Goal: Information Seeking & Learning: Learn about a topic

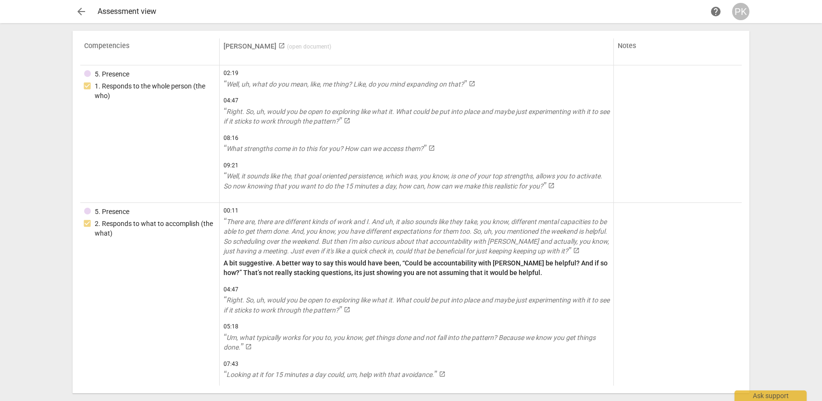
click at [84, 11] on span "arrow_back" at bounding box center [81, 12] width 12 height 12
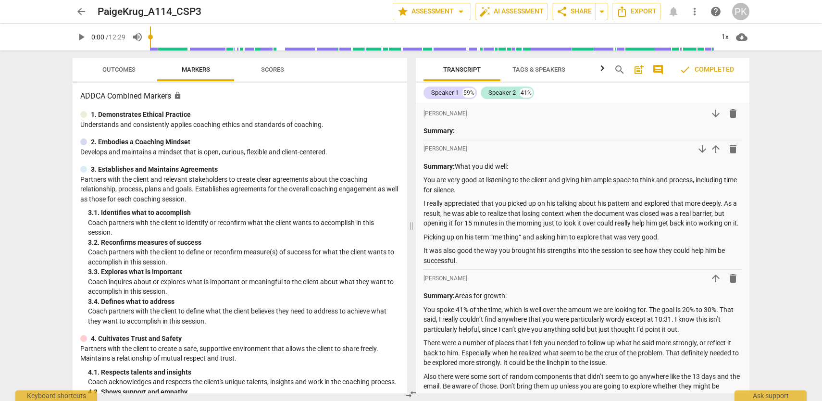
click at [122, 73] on span "Outcomes" at bounding box center [119, 69] width 56 height 13
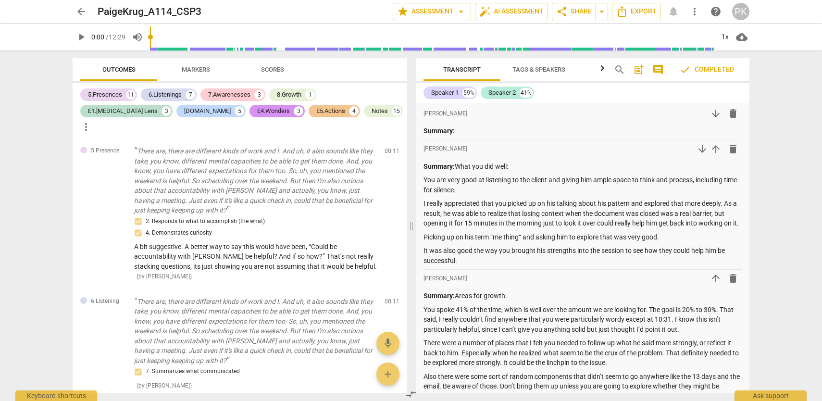
click at [281, 67] on span "Scores" at bounding box center [272, 69] width 23 height 7
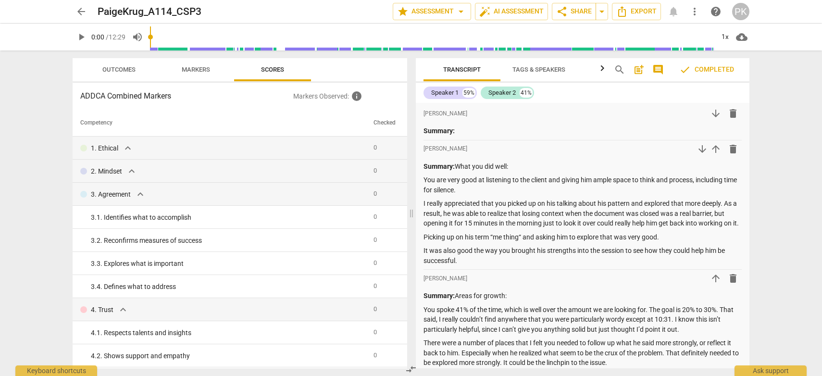
click at [132, 66] on span "Outcomes" at bounding box center [118, 69] width 33 height 7
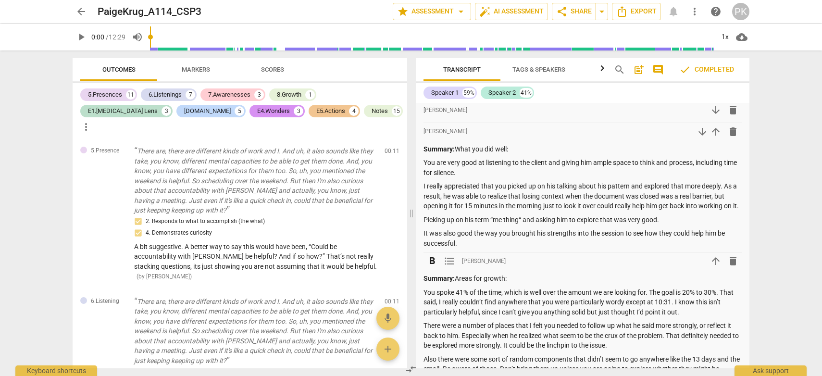
scroll to position [15, 0]
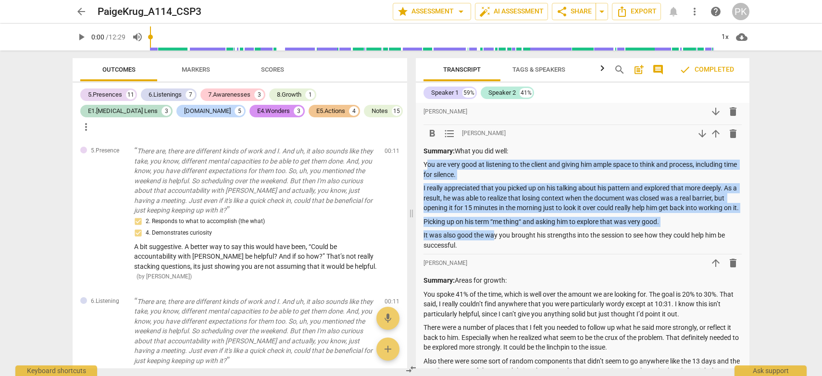
drag, startPoint x: 426, startPoint y: 165, endPoint x: 494, endPoint y: 246, distance: 105.4
click at [494, 246] on div "Summary: What you did well: You are very good at listening to the client and gi…" at bounding box center [582, 198] width 318 height 104
click at [467, 205] on p "I really appreciated that you picked up on his talking about his pattern and ex…" at bounding box center [582, 198] width 318 height 30
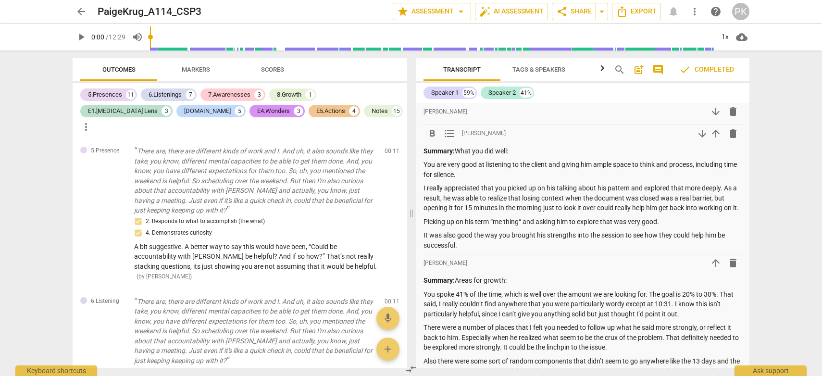
drag, startPoint x: 423, startPoint y: 152, endPoint x: 463, endPoint y: 254, distance: 109.4
click at [463, 250] on div "Summary: What you did well: You are very good at listening to the client and gi…" at bounding box center [582, 198] width 318 height 104
click at [579, 304] on p "You spoke 41% of the time, which is well over the amount we are looking for. Th…" at bounding box center [582, 304] width 318 height 30
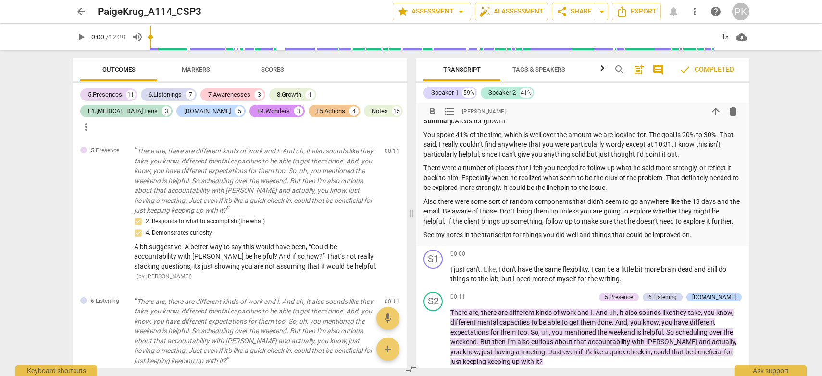
scroll to position [172, 0]
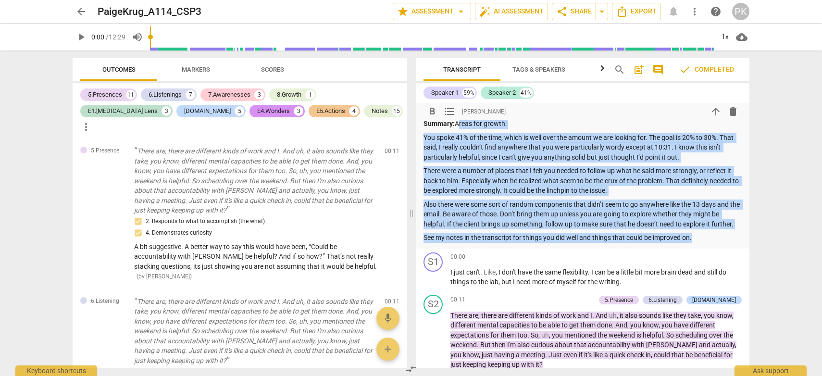
drag, startPoint x: 457, startPoint y: 130, endPoint x: 706, endPoint y: 250, distance: 276.8
click at [706, 243] on div "Summary: Areas for growth: You spoke 41% of the time, which is well over the am…" at bounding box center [582, 181] width 318 height 124
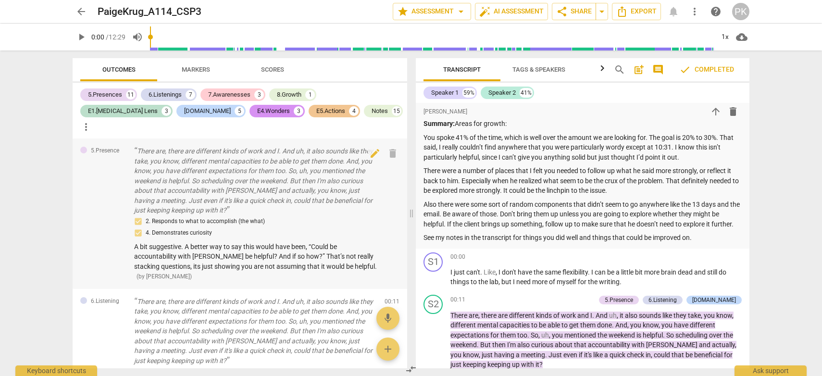
click at [372, 244] on div "2. Responds to what to accomplish (the what) 4. Demonstrates curiosity A bit su…" at bounding box center [255, 248] width 243 height 65
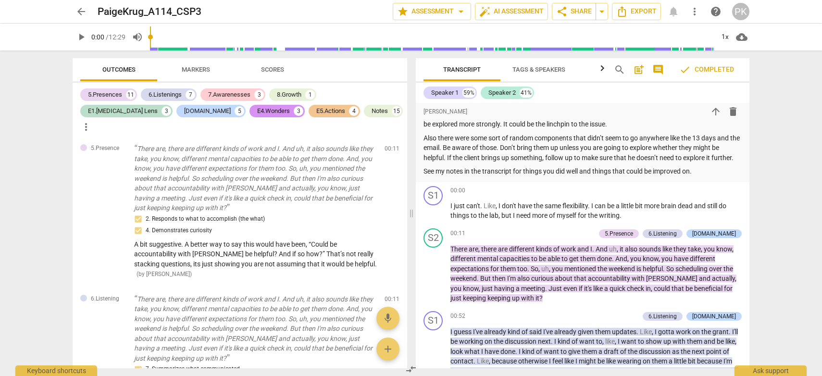
scroll to position [0, 0]
click at [81, 38] on span "play_arrow" at bounding box center [81, 37] width 12 height 12
click at [81, 38] on span "pause" at bounding box center [81, 37] width 12 height 12
click at [81, 38] on span "play_arrow" at bounding box center [81, 37] width 12 height 12
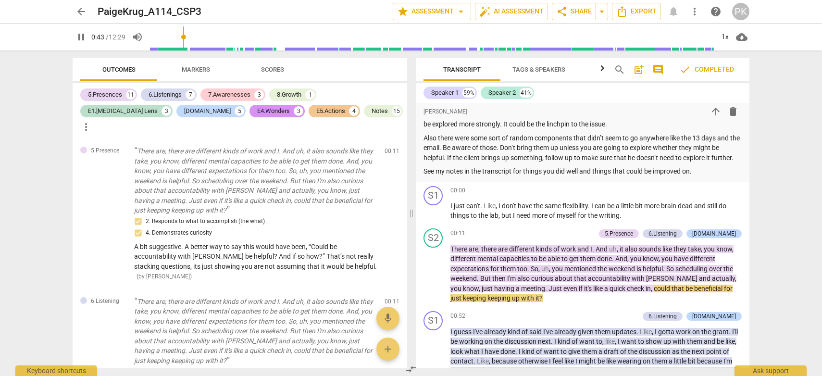
click at [79, 40] on span "pause" at bounding box center [81, 37] width 12 height 12
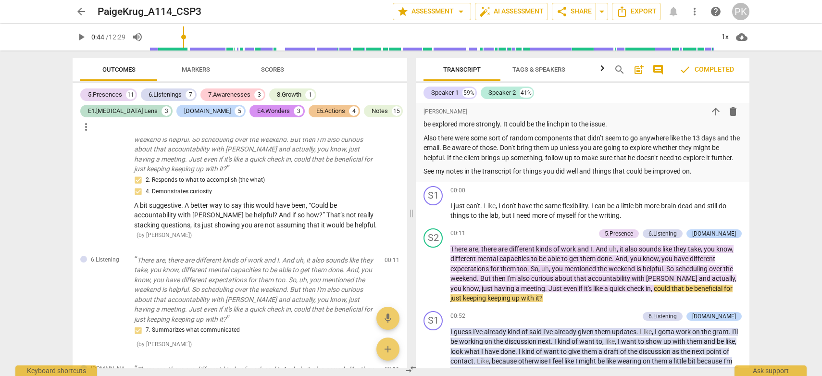
scroll to position [46, 0]
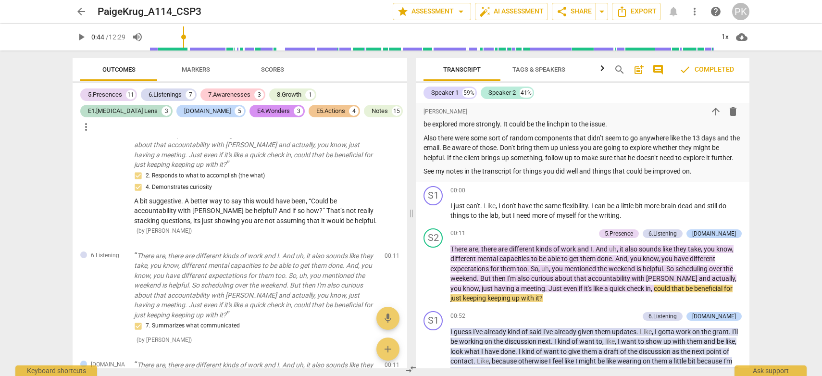
click at [79, 36] on span "play_arrow" at bounding box center [81, 37] width 12 height 12
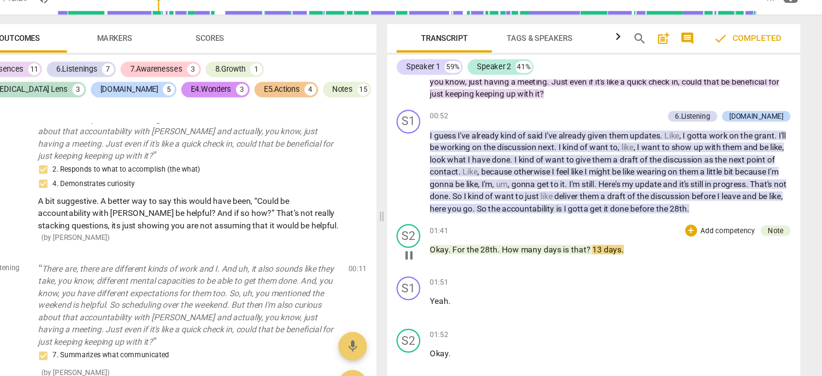
scroll to position [415, 0]
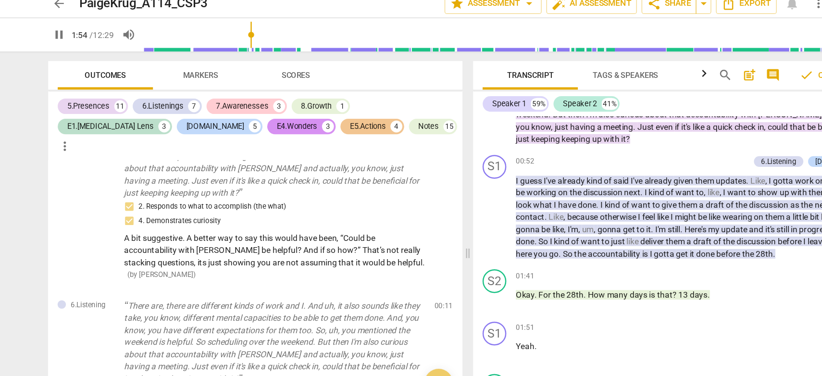
click at [82, 36] on span "pause" at bounding box center [81, 37] width 12 height 12
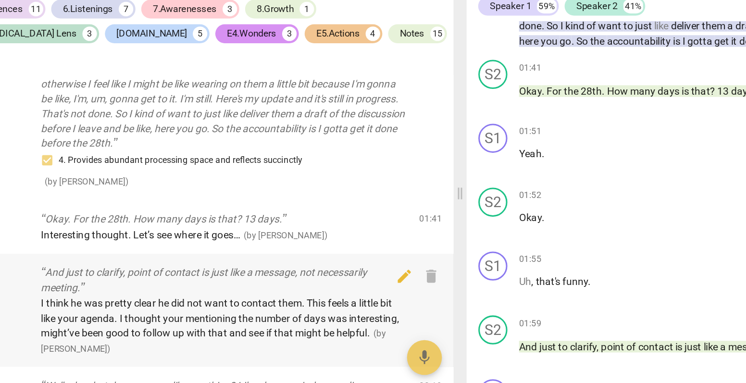
scroll to position [562, 0]
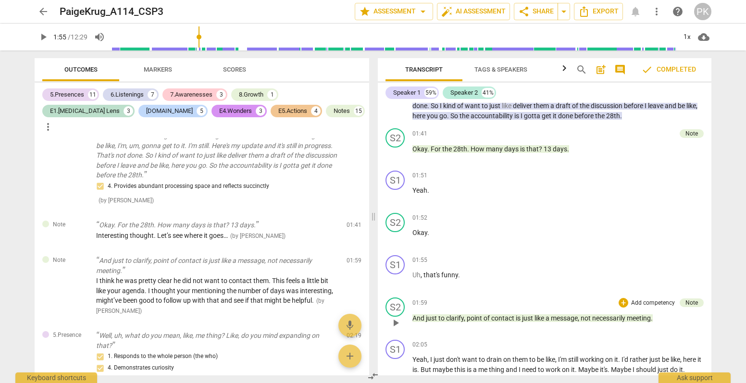
click at [395, 329] on span "play_arrow" at bounding box center [396, 323] width 12 height 12
click at [395, 329] on span "pause" at bounding box center [396, 323] width 12 height 12
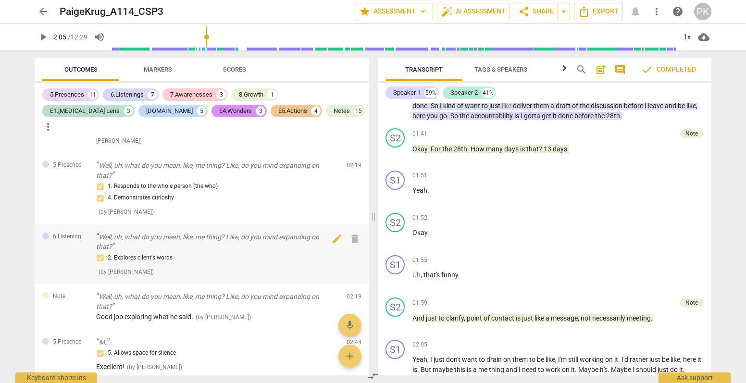
scroll to position [732, 0]
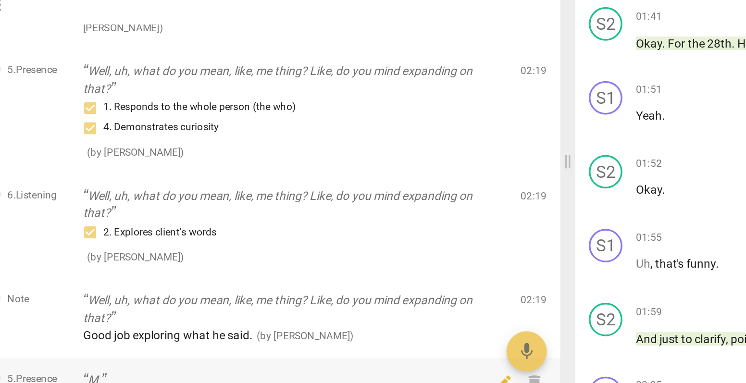
click at [134, 329] on div "5.Presence M. 5. Allows space for silence Excellent! ( by [PERSON_NAME] ) 02:44…" at bounding box center [202, 354] width 334 height 50
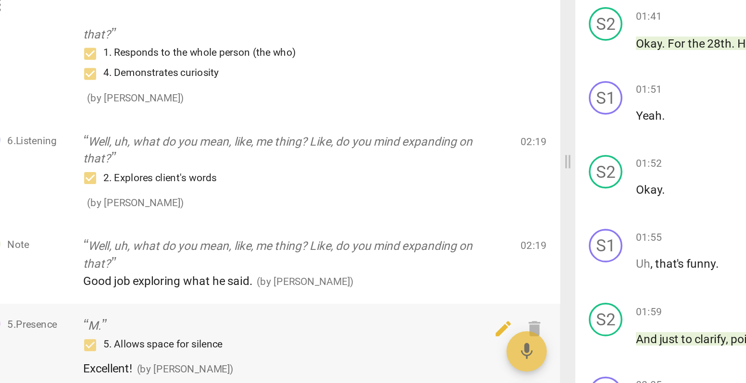
scroll to position [765, 0]
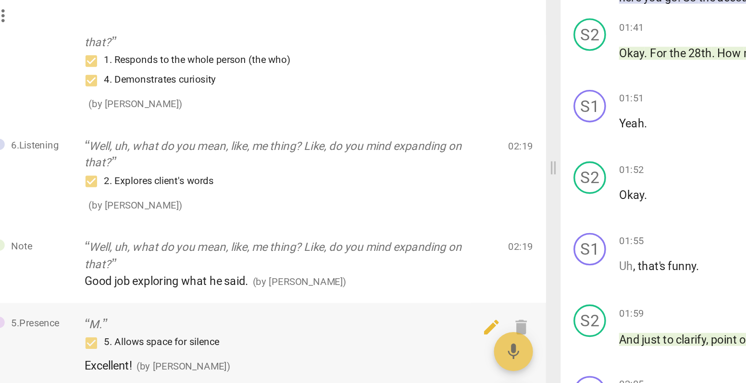
click at [115, 325] on div "5.Presence M. 5. Allows space for silence Excellent! ( by [PERSON_NAME] ) 02:44…" at bounding box center [202, 321] width 334 height 50
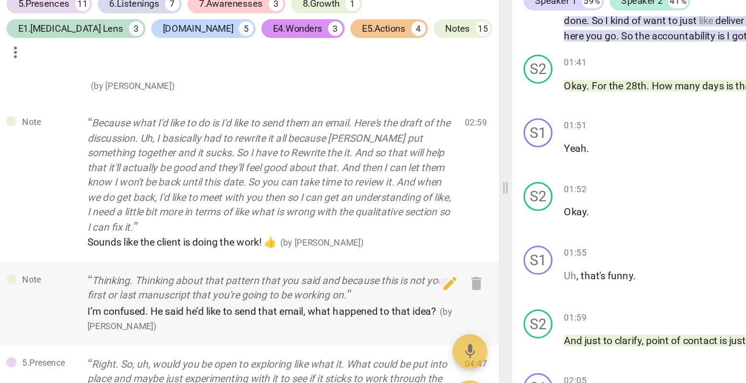
scroll to position [1306, 0]
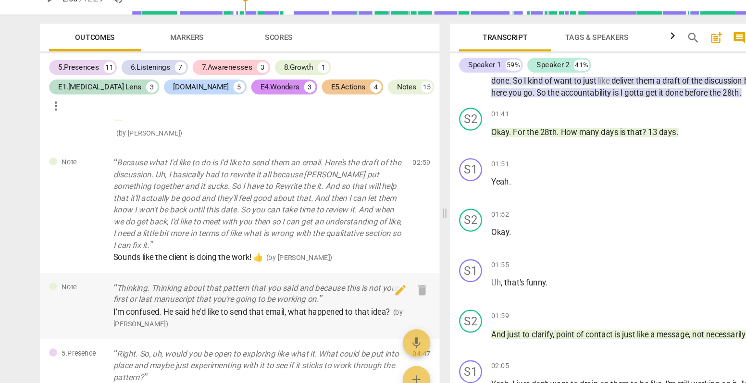
click at [159, 275] on p "Thinking. Thinking about that pattern that you said and because this is not you…" at bounding box center [217, 284] width 243 height 20
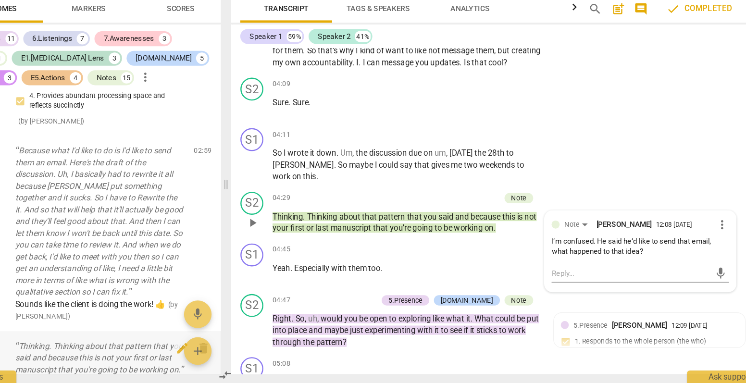
scroll to position [1188, 0]
click at [296, 245] on span "play_arrow" at bounding box center [295, 249] width 12 height 12
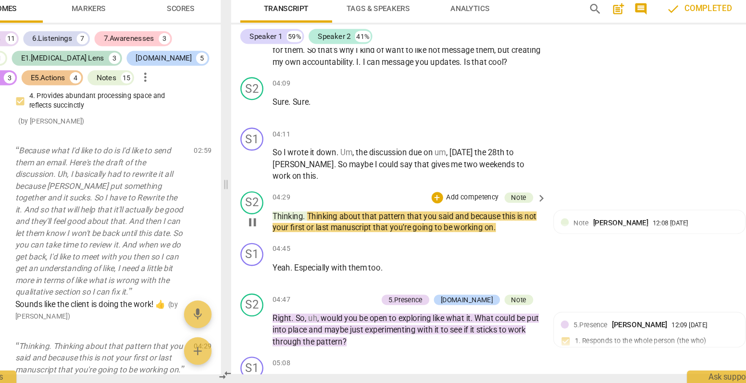
click at [295, 247] on span "pause" at bounding box center [295, 249] width 12 height 12
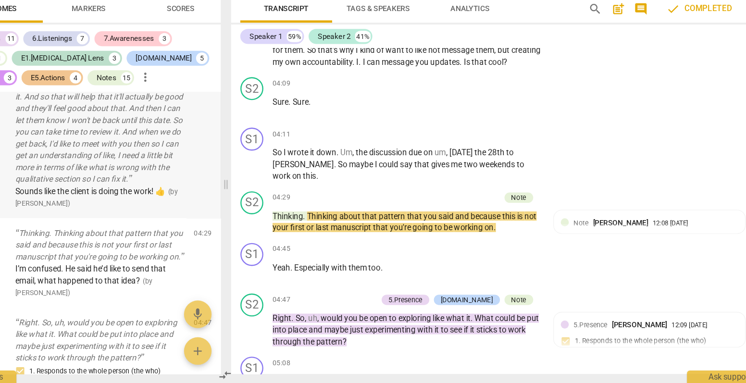
scroll to position [1895, 0]
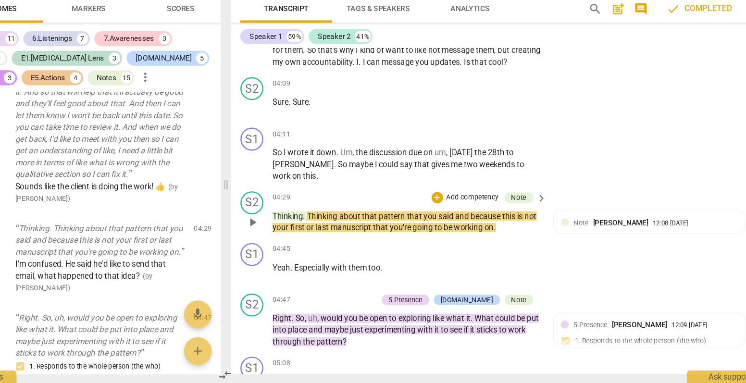
click at [296, 247] on span "play_arrow" at bounding box center [295, 249] width 12 height 12
click at [396, 262] on div "S1 play_arrow pause 04:45 + Add competency keyboard_arrow_right Yeah . Especial…" at bounding box center [494, 283] width 434 height 42
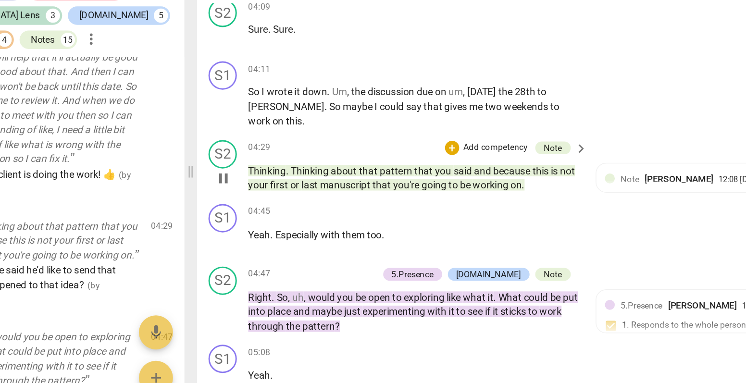
scroll to position [1218, 0]
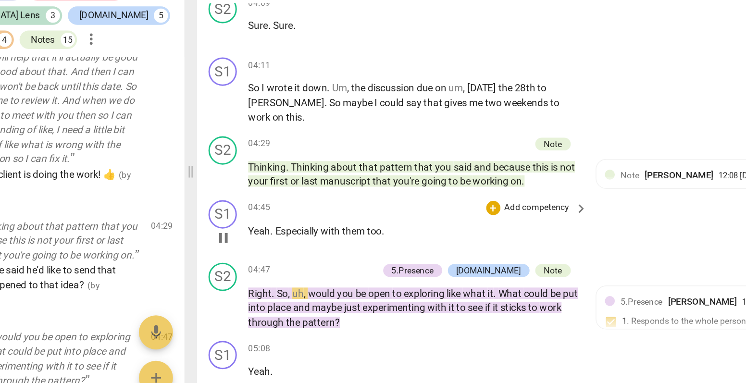
click at [295, 263] on span "pause" at bounding box center [295, 262] width 12 height 12
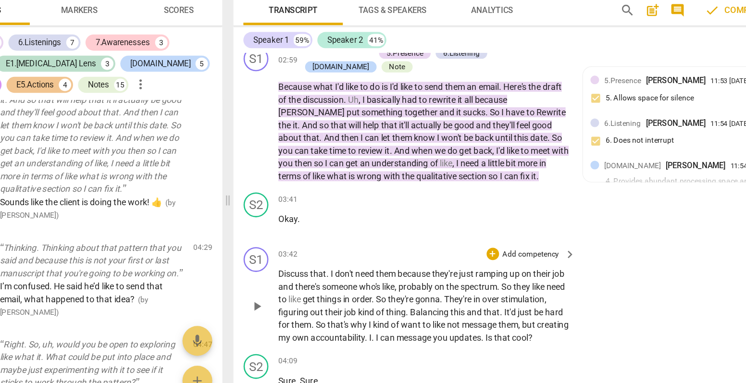
scroll to position [976, 0]
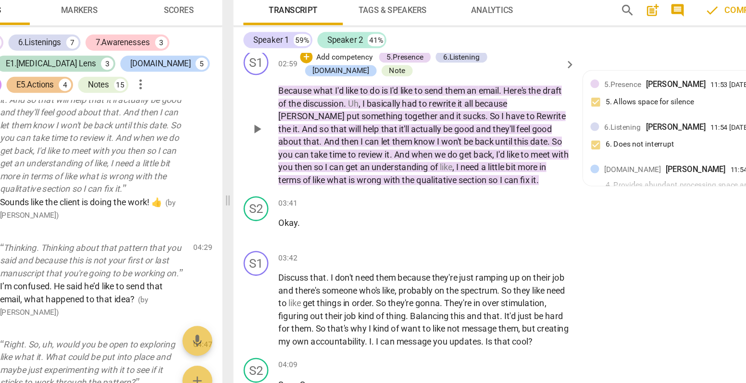
click at [295, 161] on span "play_arrow" at bounding box center [295, 162] width 12 height 12
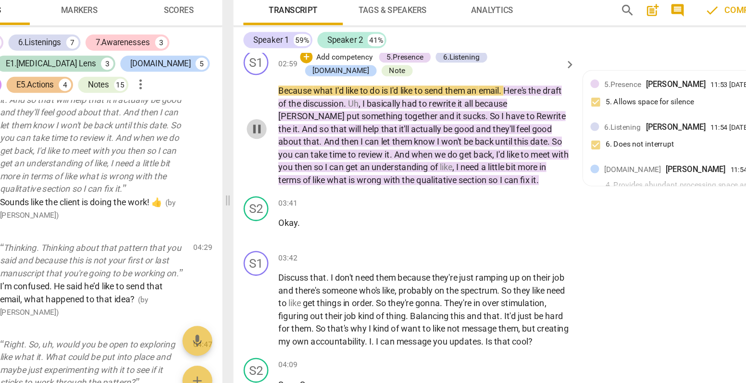
click at [295, 161] on span "pause" at bounding box center [295, 162] width 12 height 12
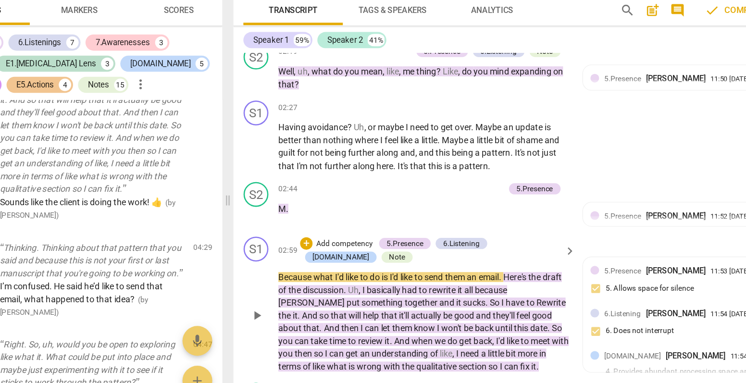
scroll to position [830, 0]
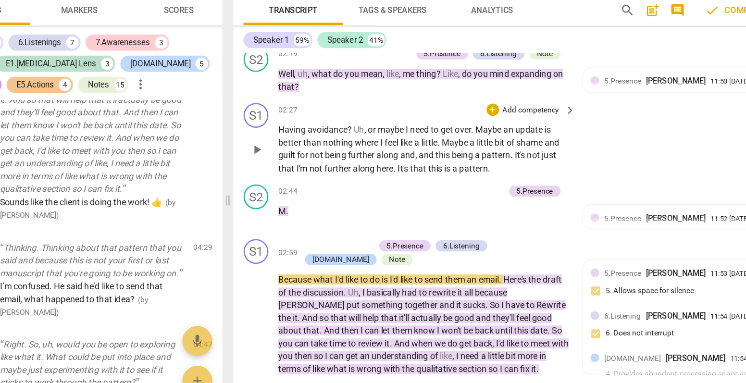
click at [294, 172] on span "play_arrow" at bounding box center [295, 178] width 12 height 12
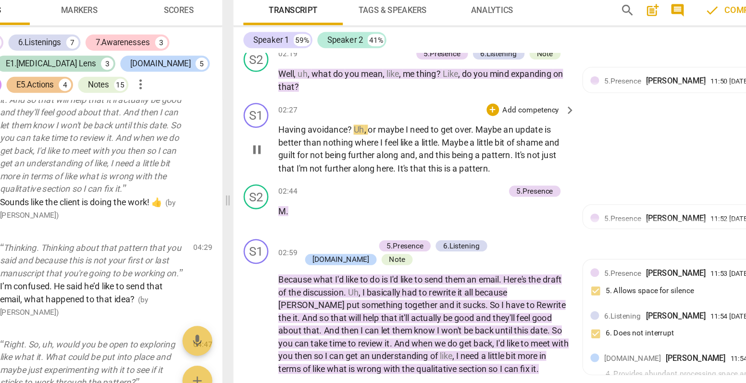
click at [294, 172] on span "pause" at bounding box center [295, 178] width 12 height 12
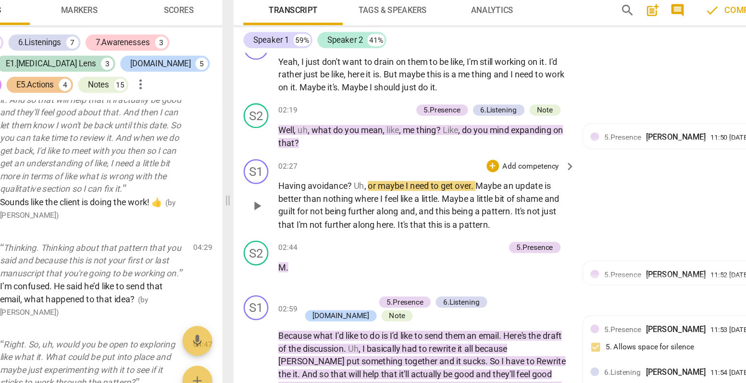
scroll to position [786, 0]
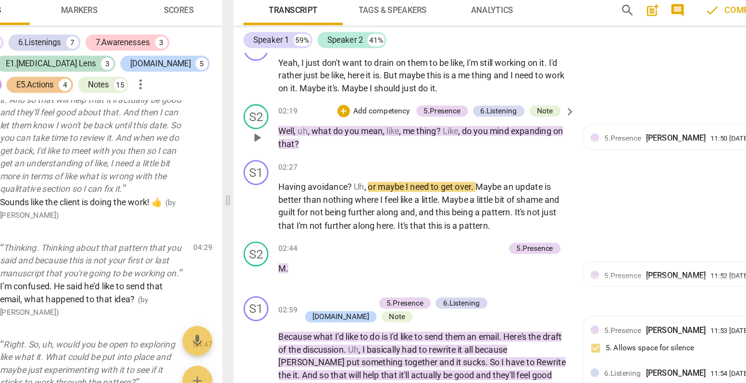
click at [293, 165] on span "play_arrow" at bounding box center [295, 168] width 12 height 12
click at [293, 165] on span "pause" at bounding box center [295, 168] width 12 height 12
click at [293, 165] on span "play_arrow" at bounding box center [295, 168] width 12 height 12
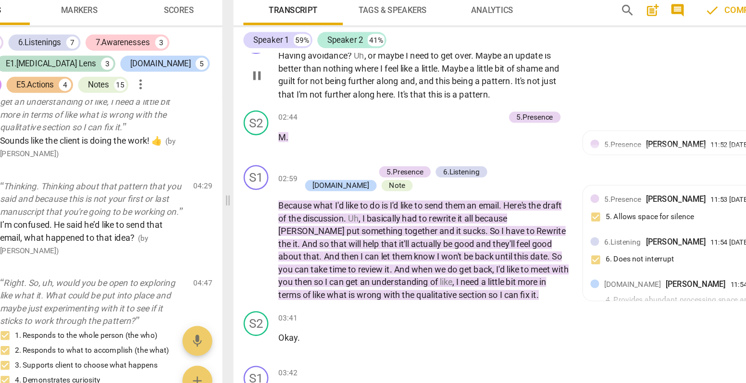
scroll to position [889, 0]
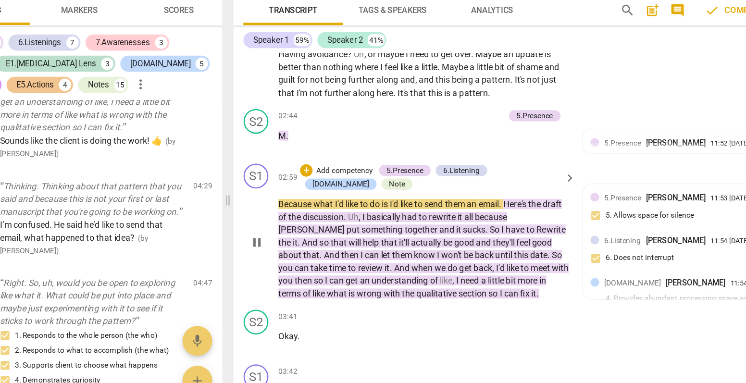
click at [294, 248] on span "pause" at bounding box center [295, 250] width 12 height 12
click at [294, 248] on span "play_arrow" at bounding box center [295, 250] width 12 height 12
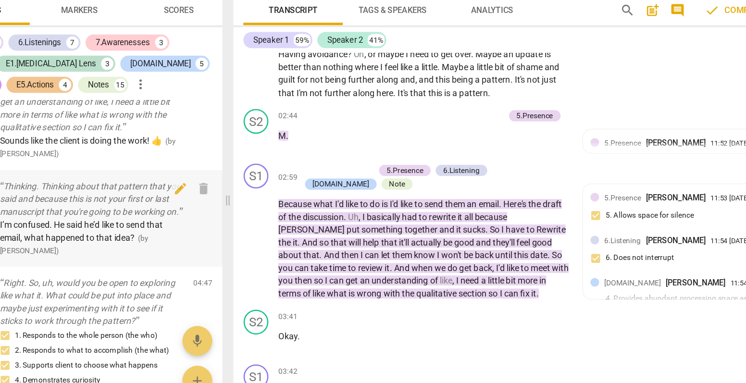
scroll to position [1165, 0]
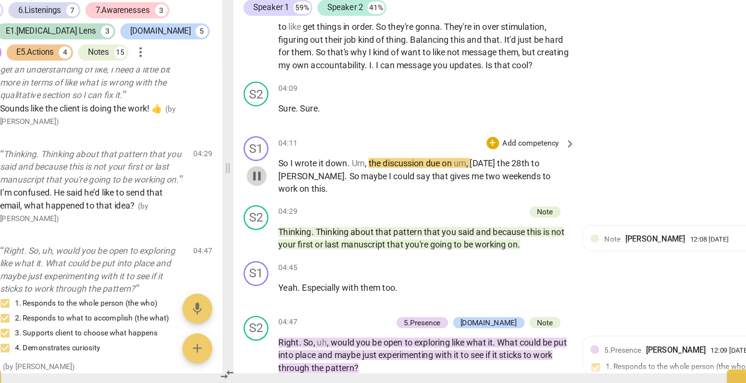
click at [296, 227] on span "pause" at bounding box center [295, 223] width 12 height 12
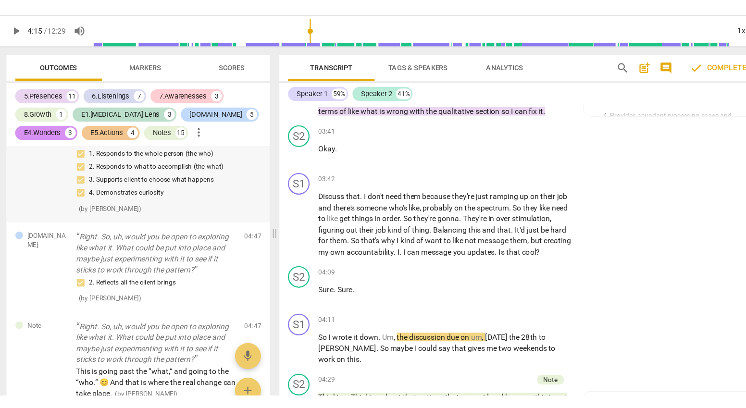
scroll to position [2120, 0]
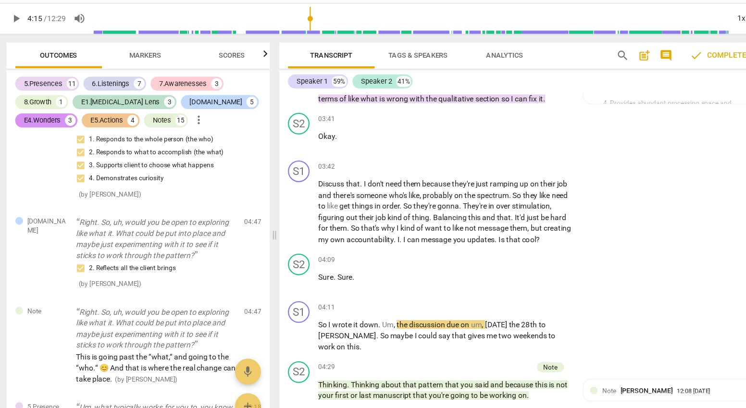
type input "255"
